Goal: Information Seeking & Learning: Learn about a topic

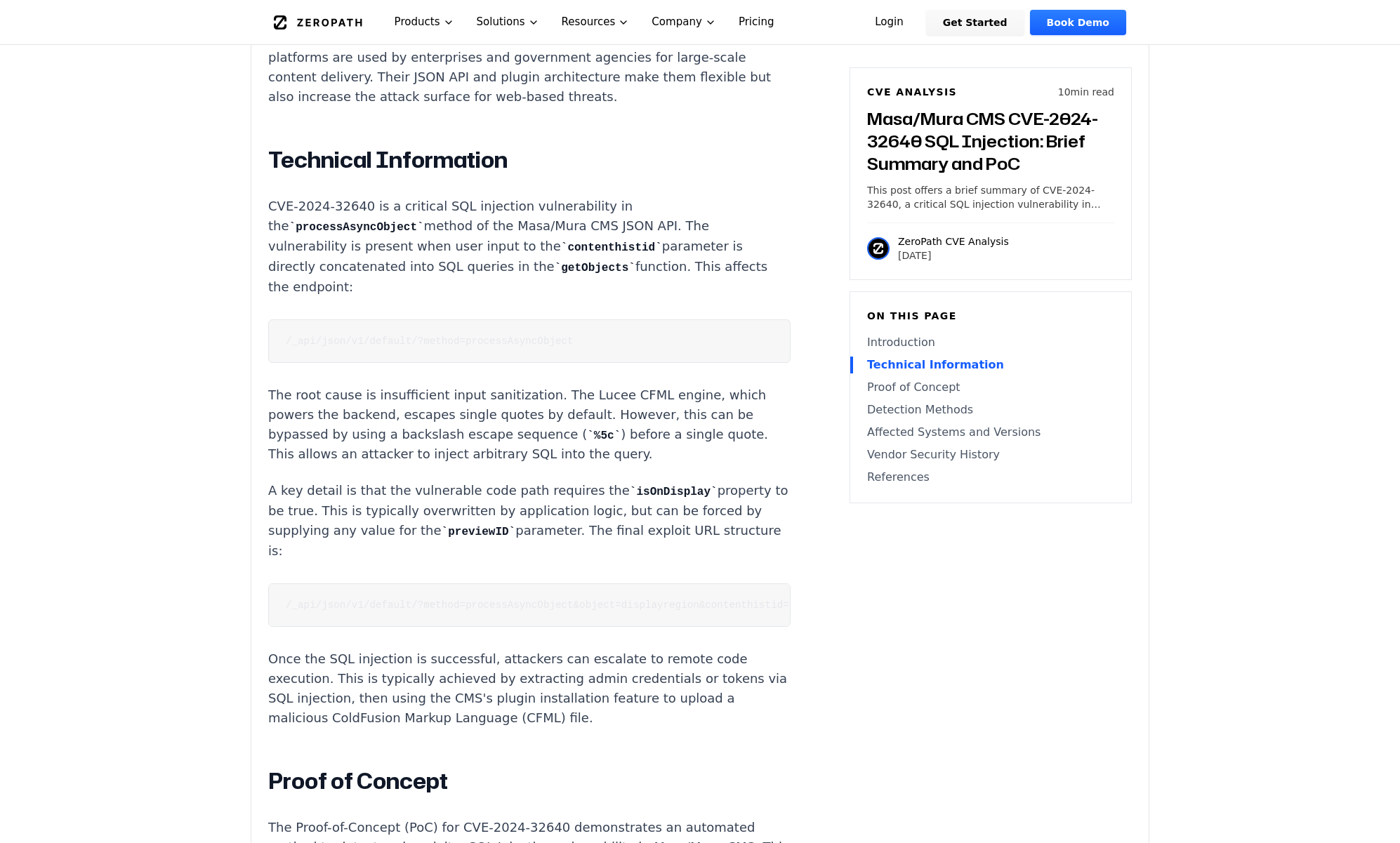
scroll to position [1169, 0]
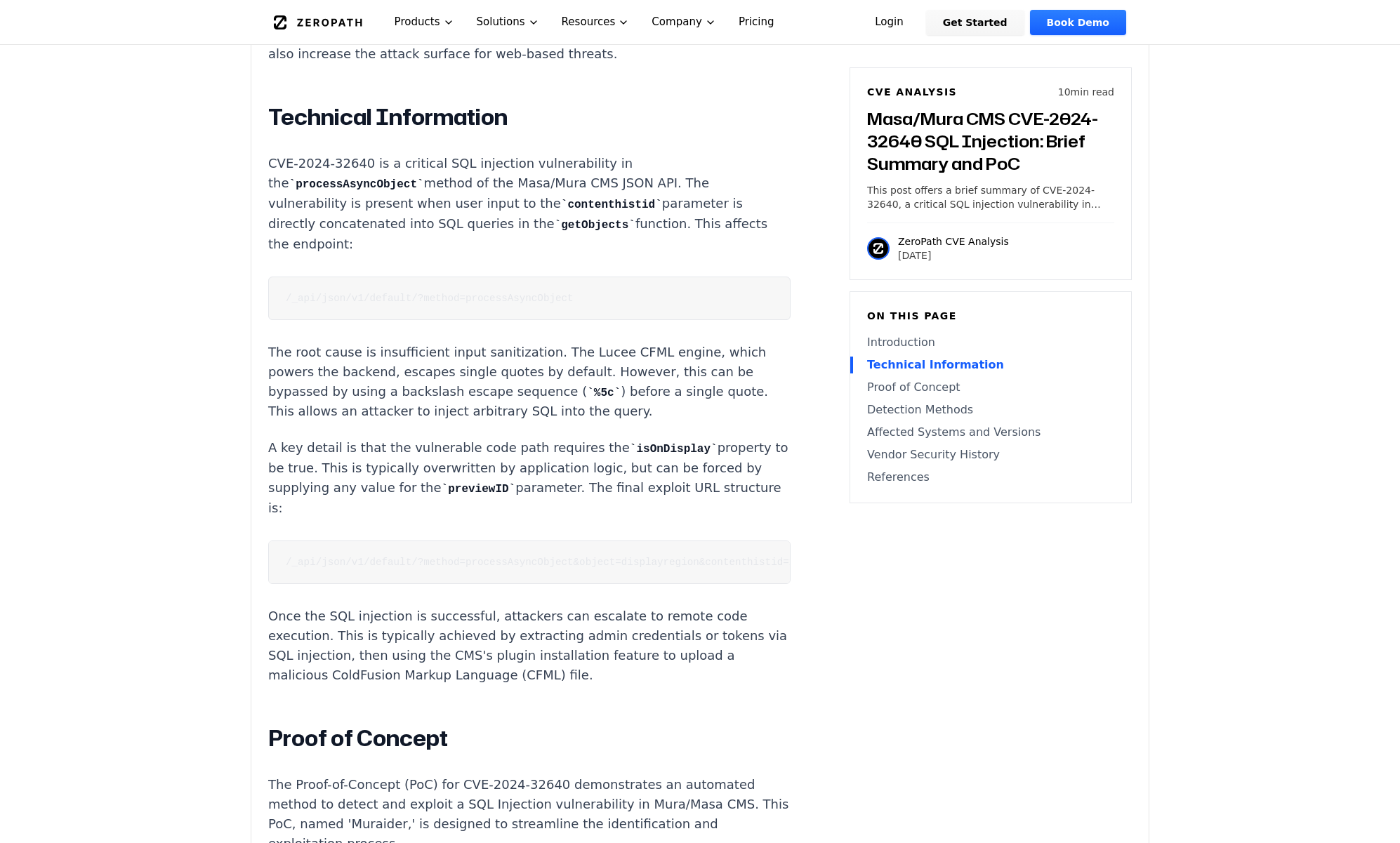
click at [475, 293] on code "/_api/json/v1/default/?method=processAsyncObject" at bounding box center [429, 298] width 288 height 11
click at [455, 345] on p "The root cause is insufficient input sanitization. The Lucee CFML engine, which…" at bounding box center [529, 383] width 522 height 79
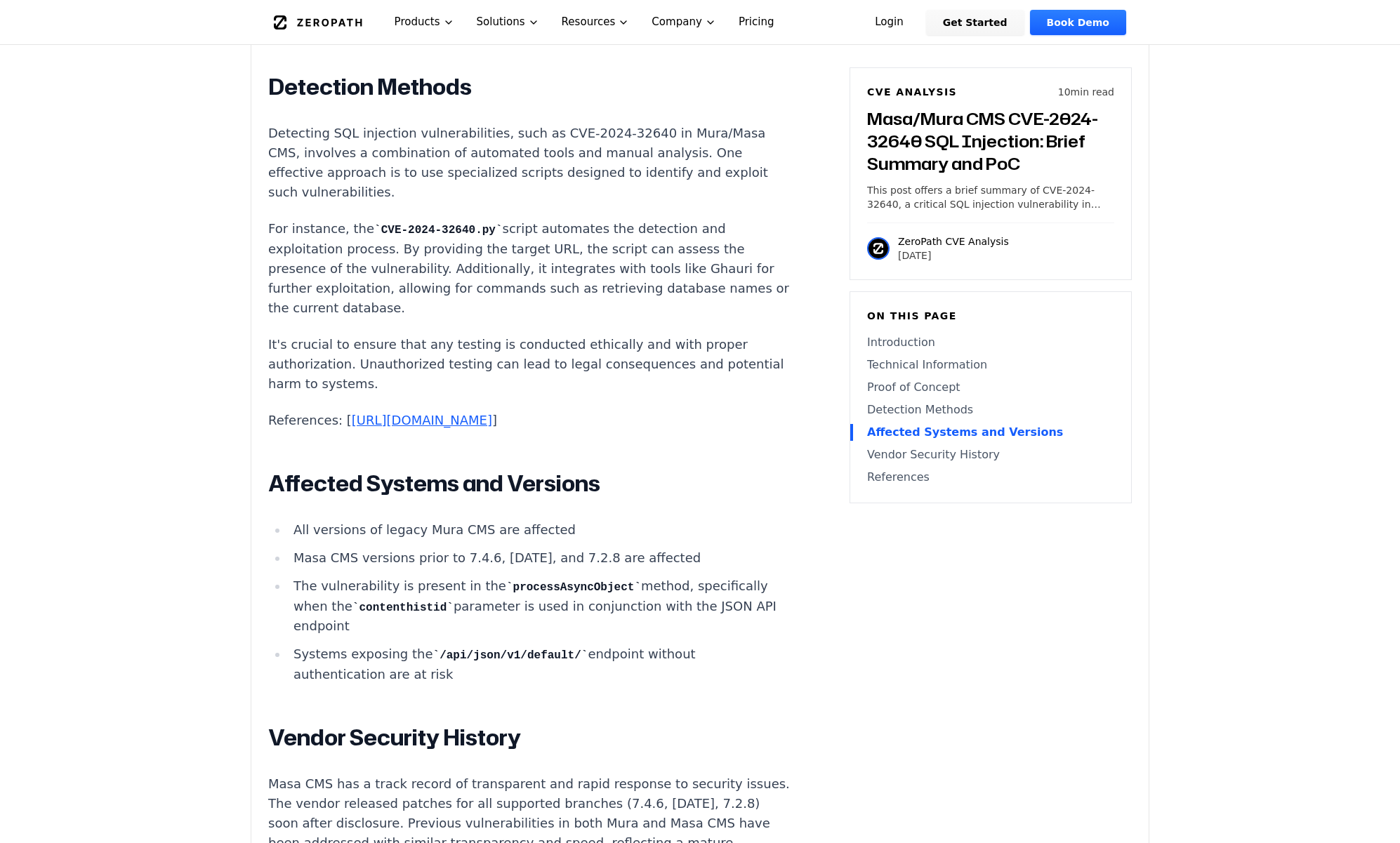
scroll to position [2752, 0]
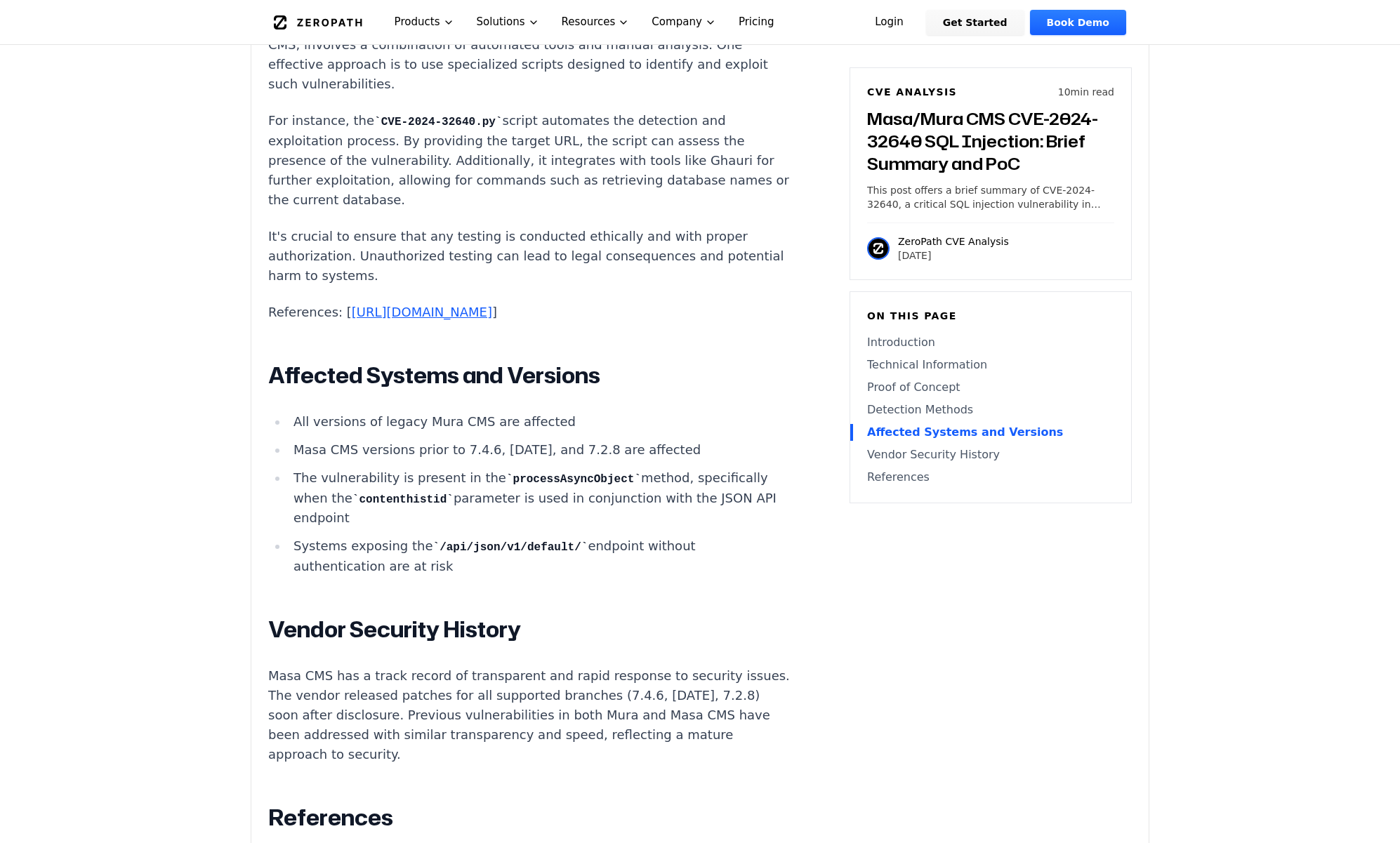
click at [569, 541] on code "/api/json/v1/default/" at bounding box center [511, 547] width 155 height 13
drag, startPoint x: 569, startPoint y: 382, endPoint x: 425, endPoint y: 386, distance: 144.1
click at [433, 541] on code "/api/json/v1/default/" at bounding box center [511, 547] width 155 height 13
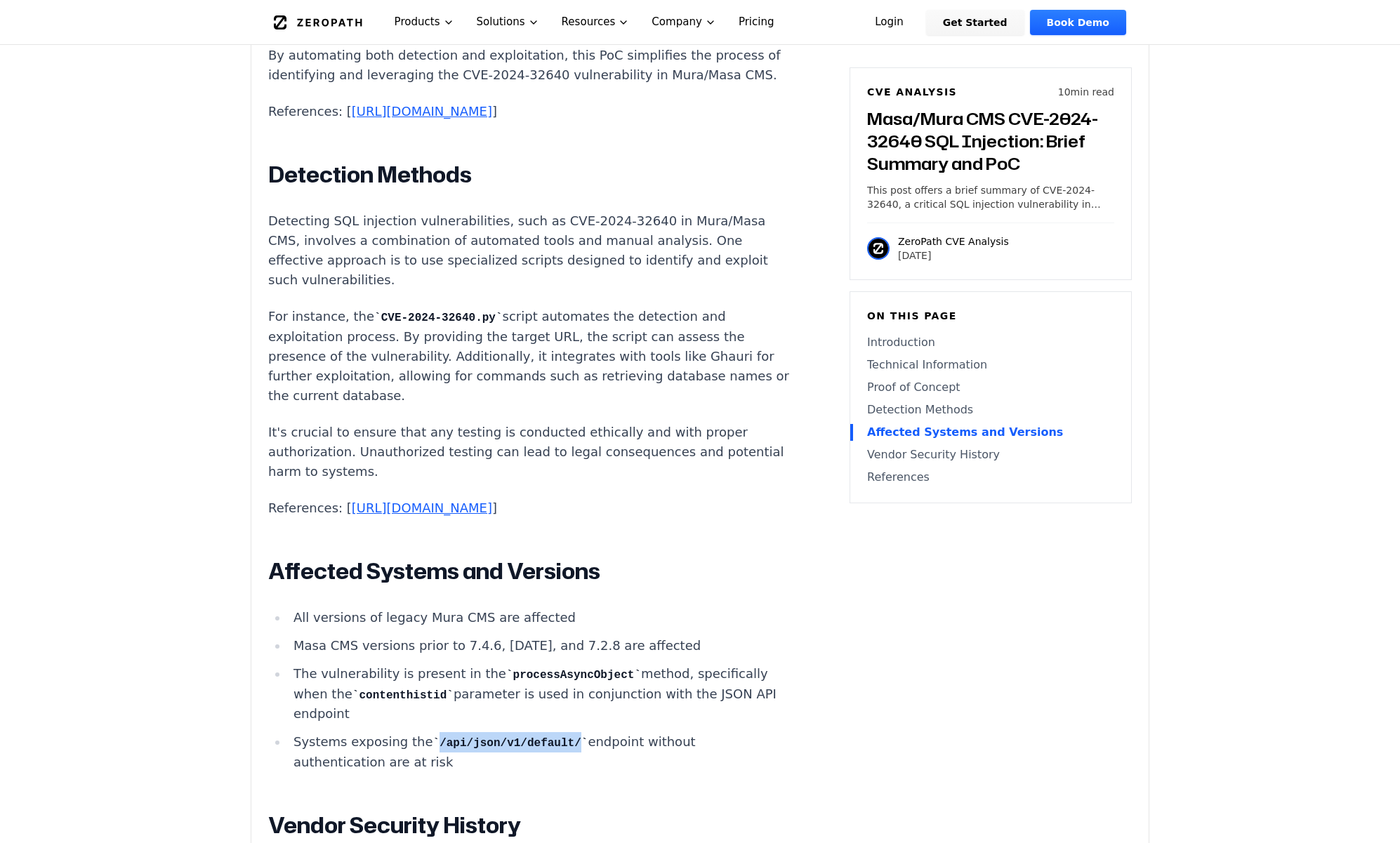
scroll to position [2539, 0]
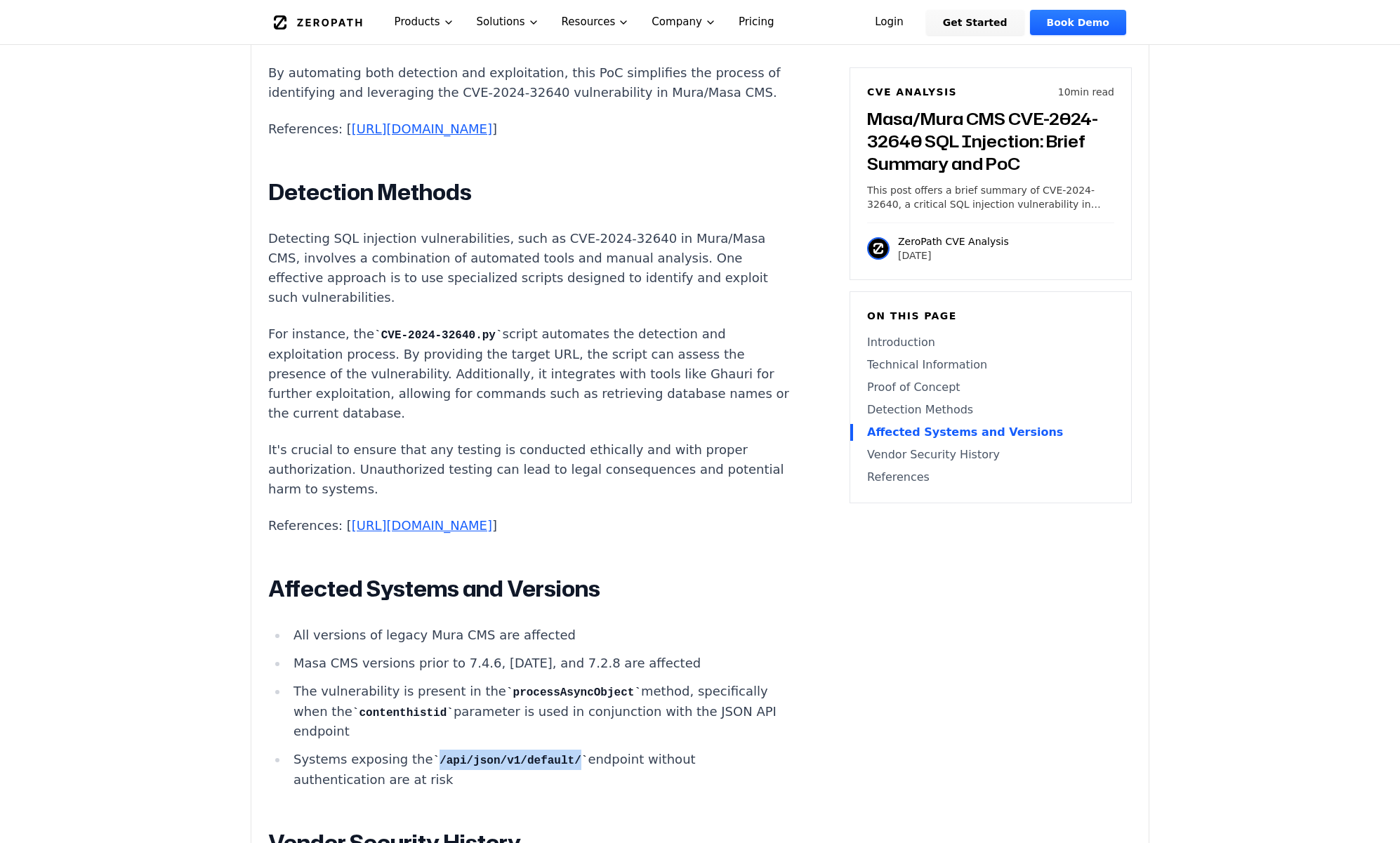
copy code "/api/json/v1/default/"
click at [601, 626] on ul "All versions of legacy Mura CMS are affected Masa CMS versions prior to 7.4.6, …" at bounding box center [529, 708] width 522 height 165
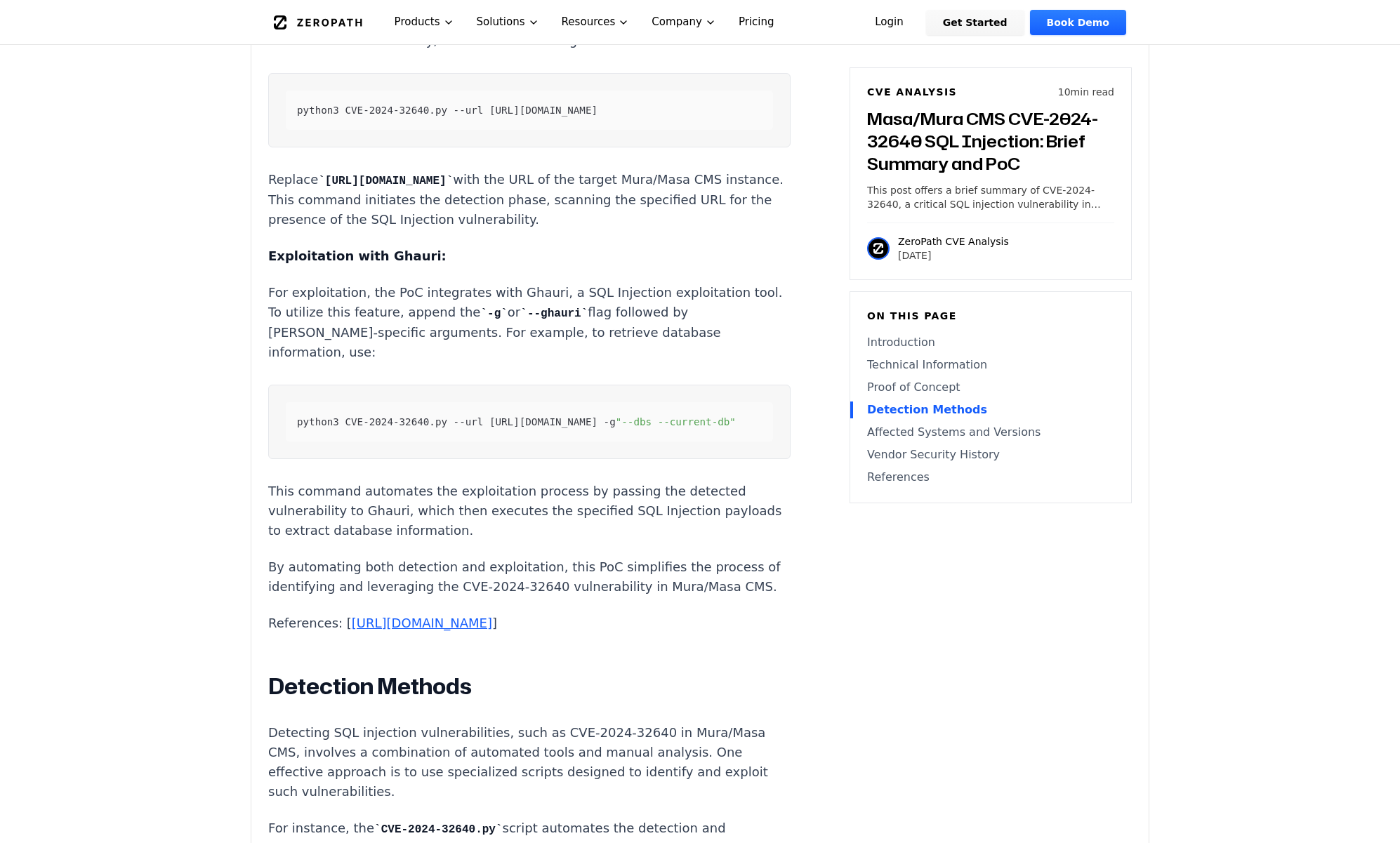
scroll to position [1910, 0]
